Goal: Check status: Check status

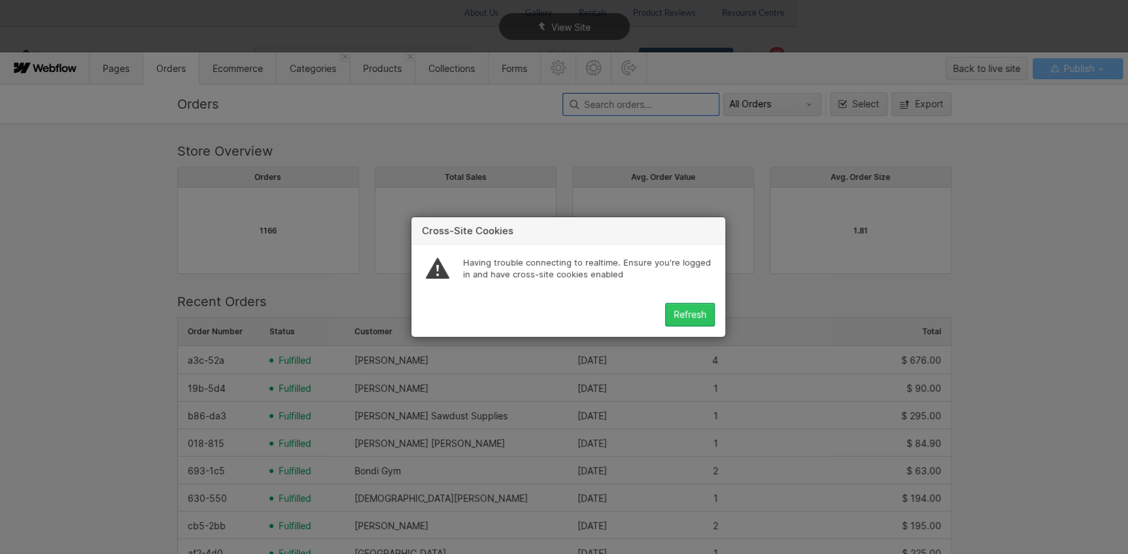
click at [696, 315] on div "Refresh" at bounding box center [690, 314] width 33 height 10
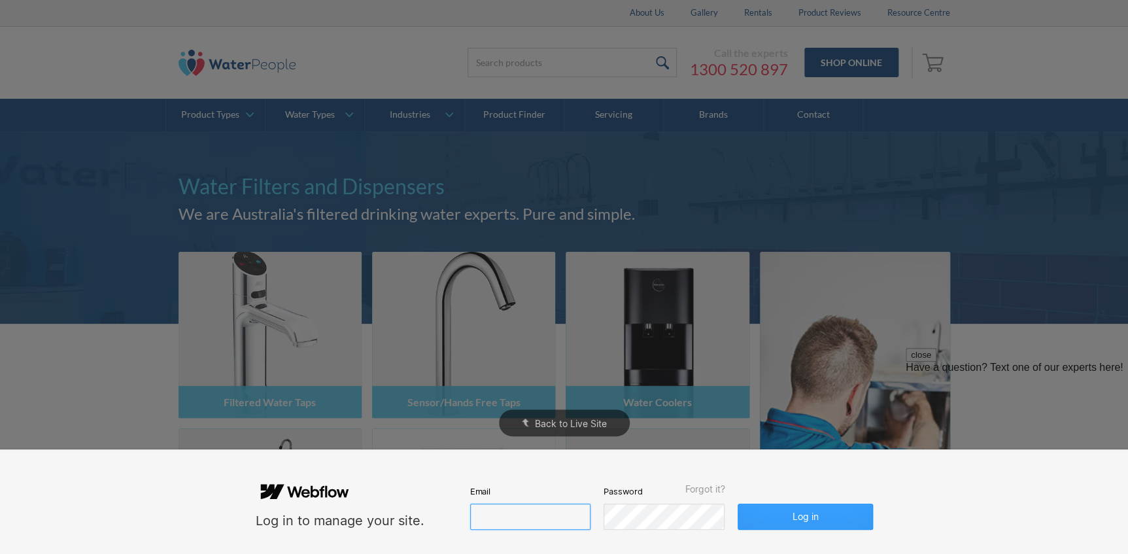
type input "john@waterpeople.com.au"
click at [832, 516] on button "Log in" at bounding box center [805, 517] width 135 height 26
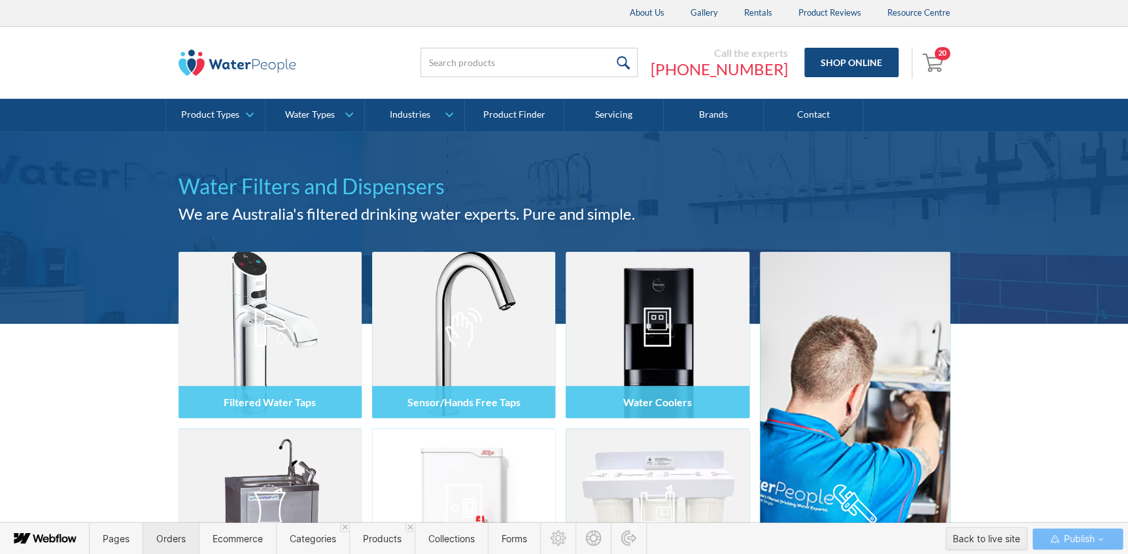
click at [168, 538] on span "Orders" at bounding box center [170, 538] width 29 height 11
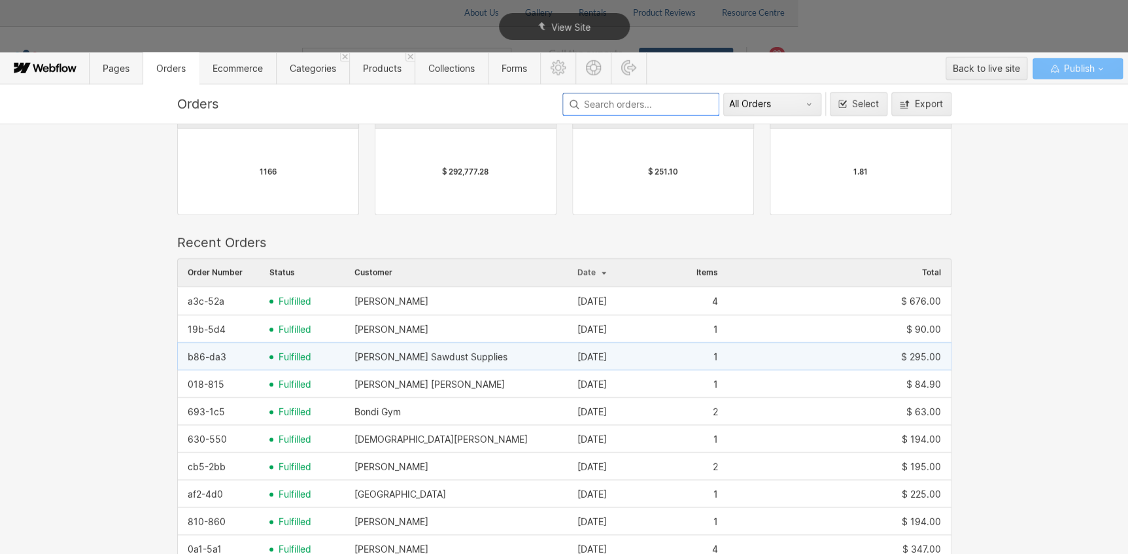
scroll to position [118, 0]
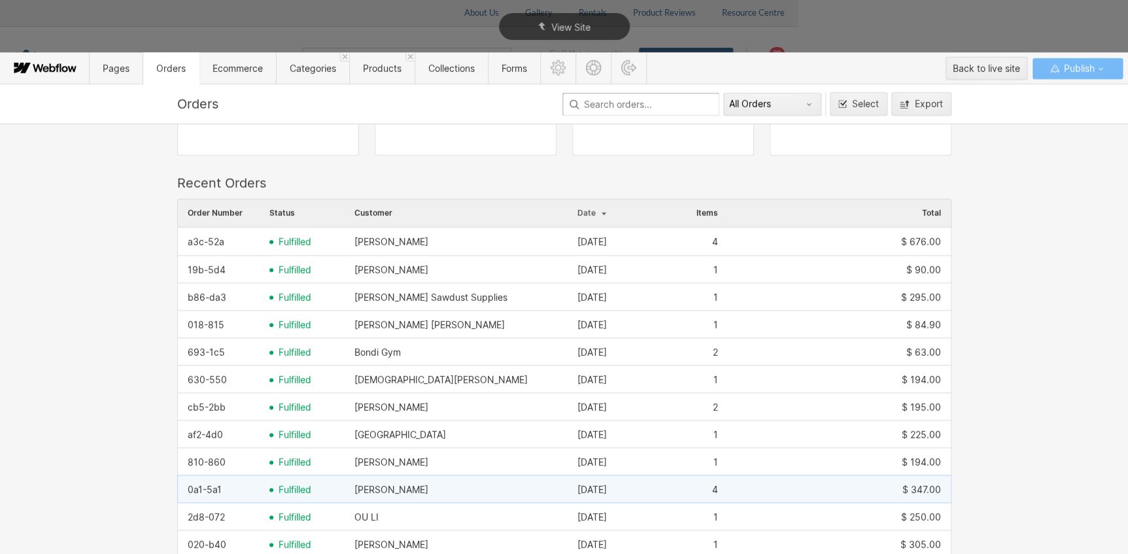
click at [373, 481] on div "Nikolas Stavrias" at bounding box center [456, 489] width 223 height 21
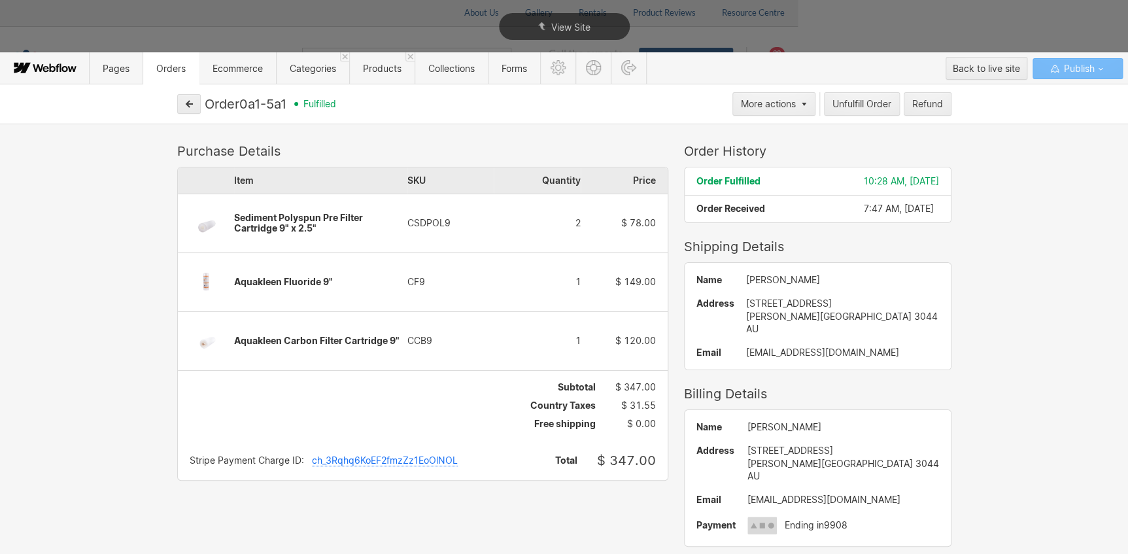
drag, startPoint x: 570, startPoint y: 222, endPoint x: 591, endPoint y: 222, distance: 20.9
click at [591, 222] on div "Item SKU Quantity Price Sediment Polyspun Pre Filter Cartridge 9" x 2.5" CSDPOL…" at bounding box center [423, 268] width 490 height 203
click at [196, 105] on button "button" at bounding box center [189, 104] width 24 height 20
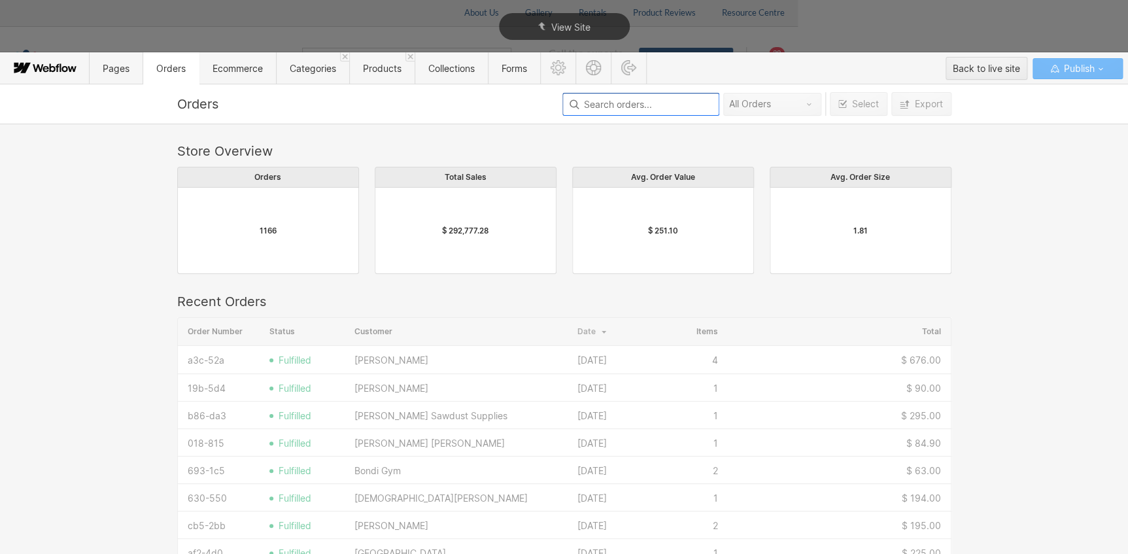
scroll to position [706, 765]
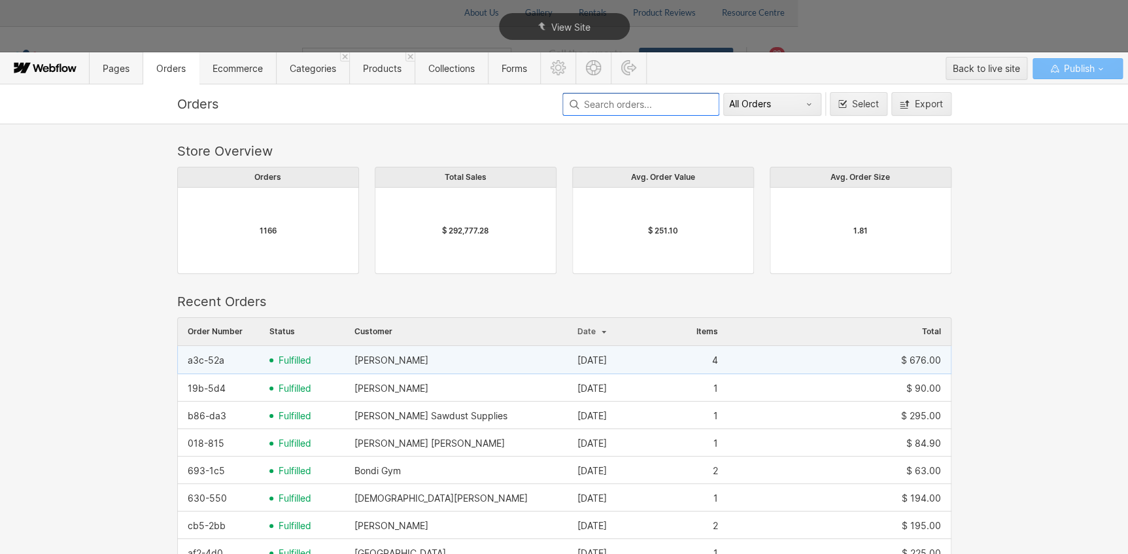
click at [282, 366] on div "fulfilled" at bounding box center [302, 360] width 85 height 21
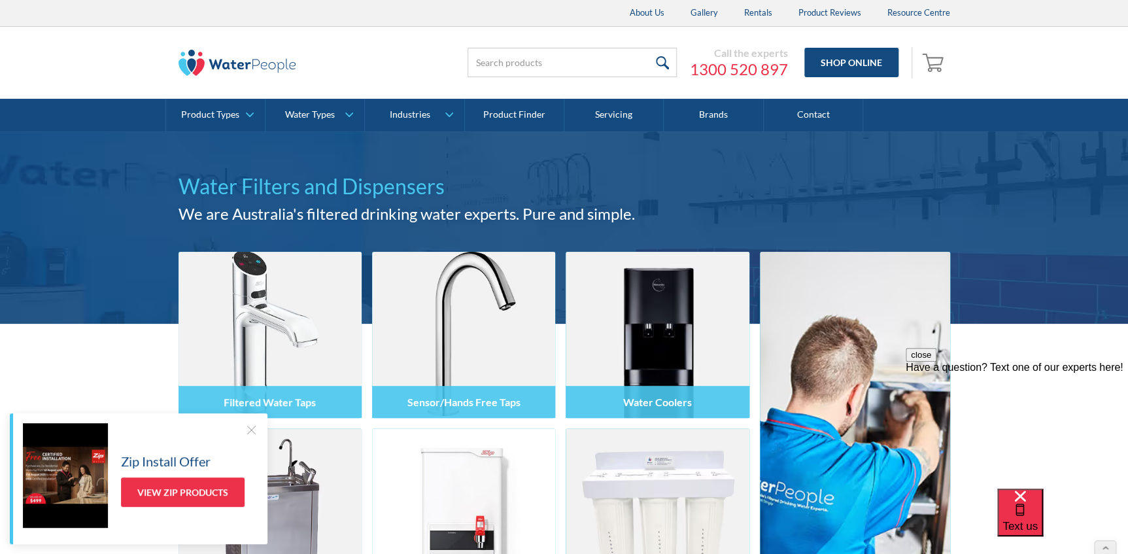
drag, startPoint x: 249, startPoint y: 425, endPoint x: 331, endPoint y: 426, distance: 81.7
click at [249, 425] on div at bounding box center [251, 429] width 13 height 13
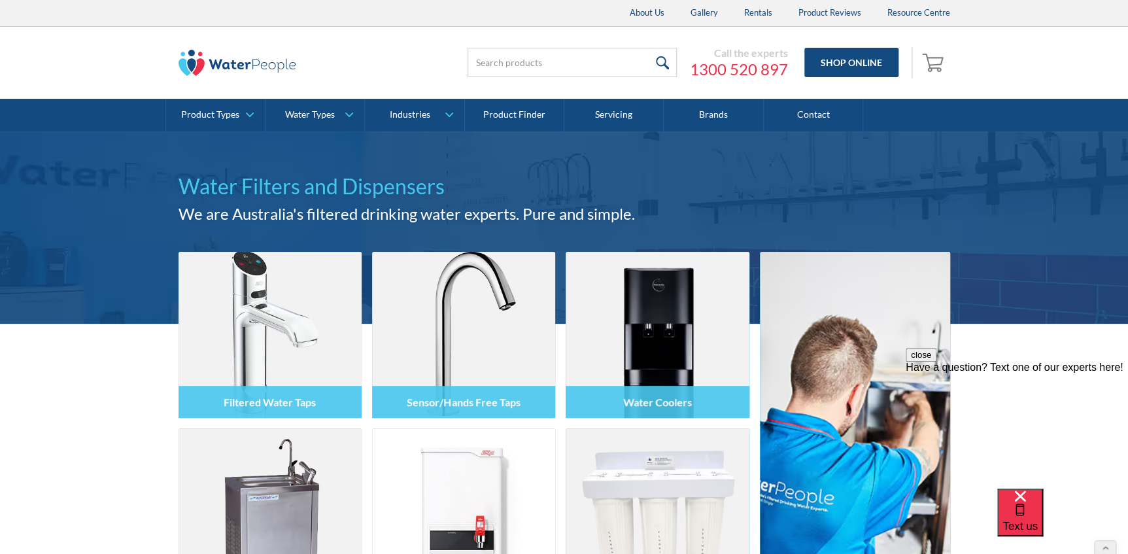
click at [936, 362] on button "close" at bounding box center [921, 355] width 31 height 14
